Goal: Transaction & Acquisition: Download file/media

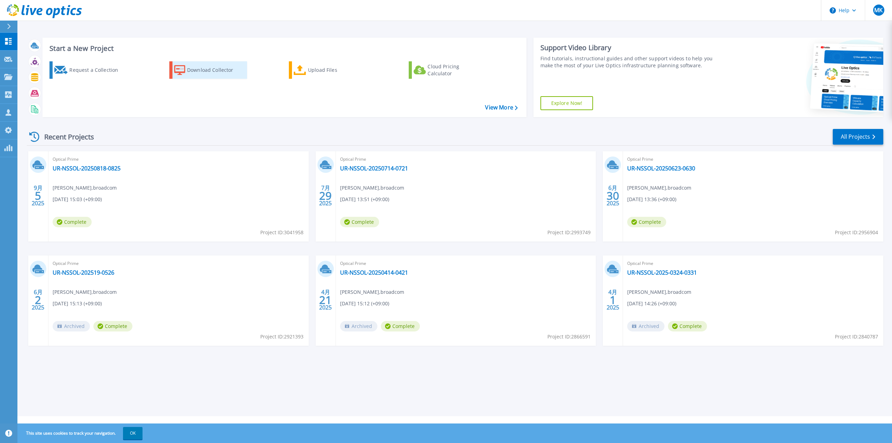
click at [175, 72] on icon at bounding box center [179, 70] width 11 height 10
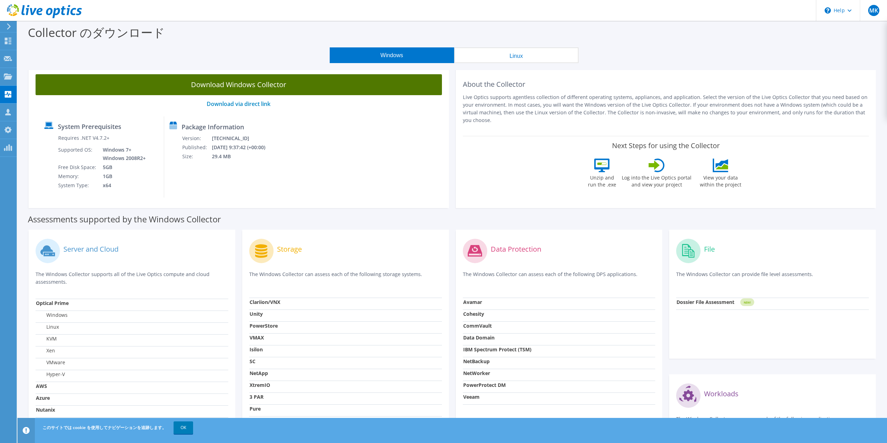
click at [423, 87] on link "Download Windows Collector" at bounding box center [239, 84] width 406 height 21
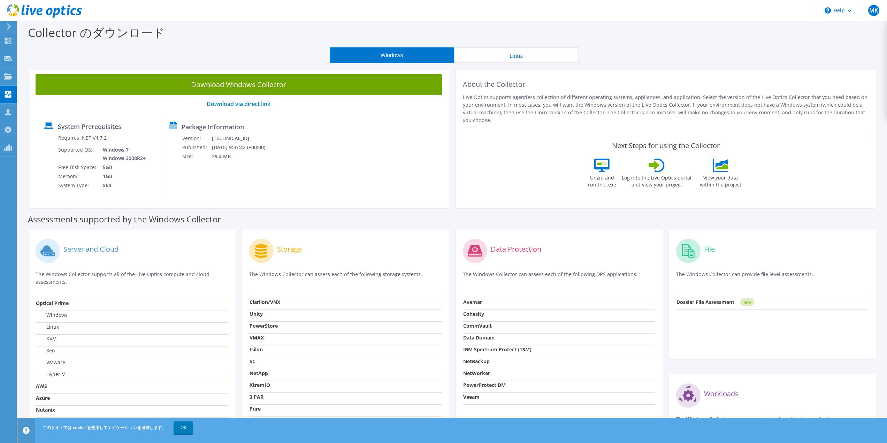
click at [36, 74] on link "Download Windows Collector" at bounding box center [239, 84] width 406 height 21
